Goal: Task Accomplishment & Management: Complete application form

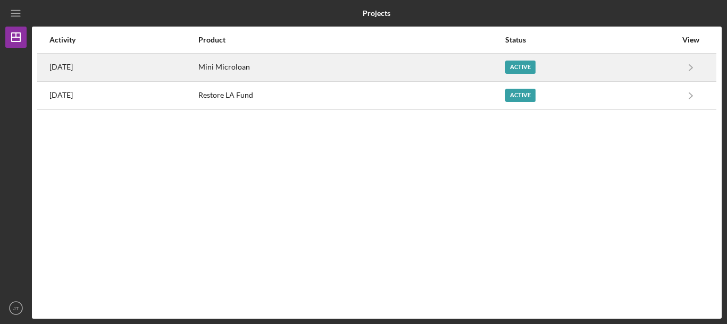
click at [285, 69] on div "Mini Microloan" at bounding box center [351, 67] width 306 height 27
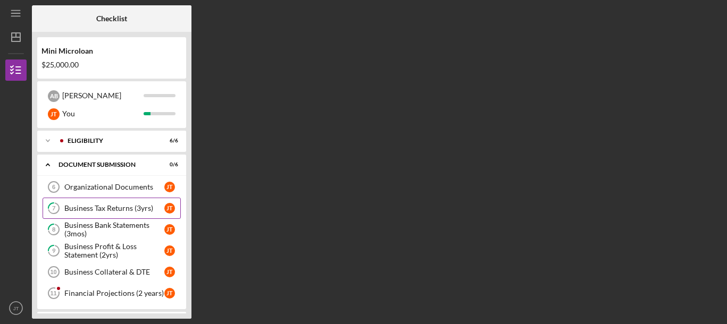
click at [114, 210] on div "Business Tax Returns (3yrs)" at bounding box center [114, 208] width 100 height 9
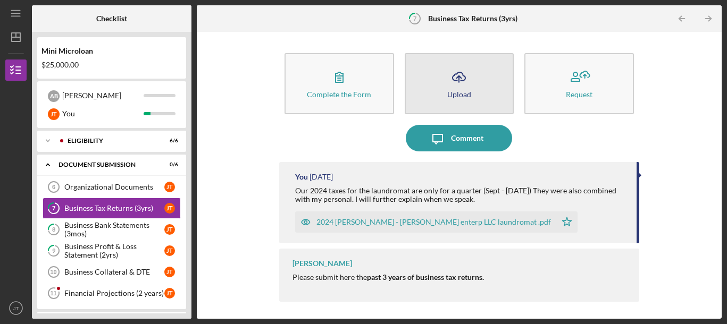
click at [469, 77] on icon "Icon/Upload" at bounding box center [459, 77] width 27 height 27
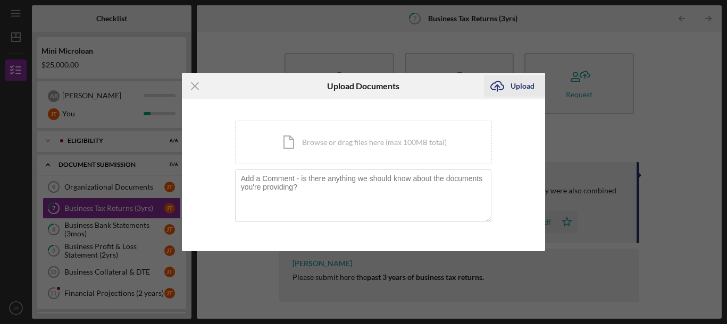
click at [515, 87] on div "Upload" at bounding box center [523, 86] width 24 height 21
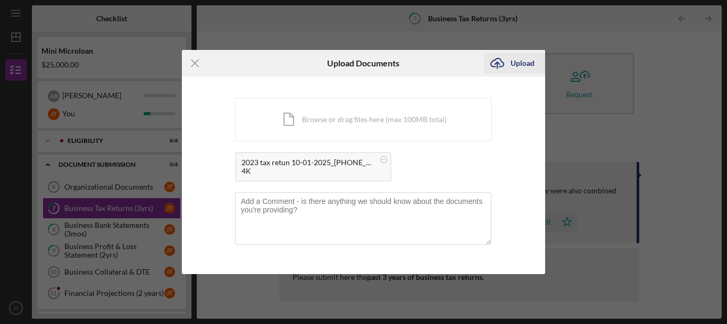
click at [524, 63] on div "Upload" at bounding box center [523, 63] width 24 height 21
